Goal: Transaction & Acquisition: Purchase product/service

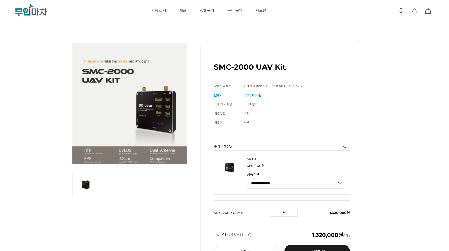
click at [157, 112] on img at bounding box center [129, 102] width 115 height 124
drag, startPoint x: 258, startPoint y: 95, endPoint x: 233, endPoint y: 91, distance: 25.7
click at [233, 91] on tr "판매가 1,320,000원" at bounding box center [282, 95] width 136 height 9
copy tr "판매가 1,320,000"
click at [313, 233] on em "1,320,000원" at bounding box center [327, 235] width 31 height 6
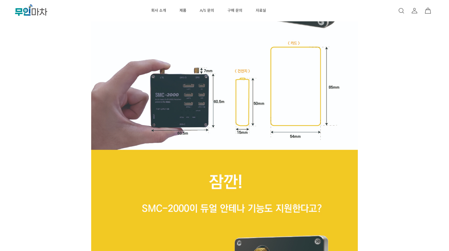
scroll to position [2616, 0]
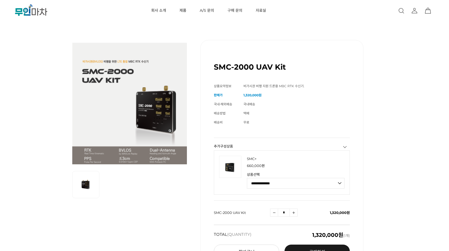
scroll to position [23, 0]
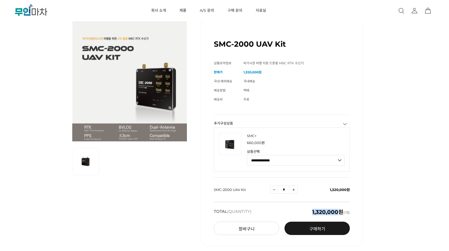
drag, startPoint x: 337, startPoint y: 210, endPoint x: 309, endPoint y: 211, distance: 28.8
click at [309, 211] on div "TOTAL (QUANTITY) 1,320,000원 (1개)" at bounding box center [282, 212] width 136 height 20
copy em "1,320,000"
click at [168, 115] on img at bounding box center [129, 79] width 115 height 124
